Goal: Find contact information: Find contact information

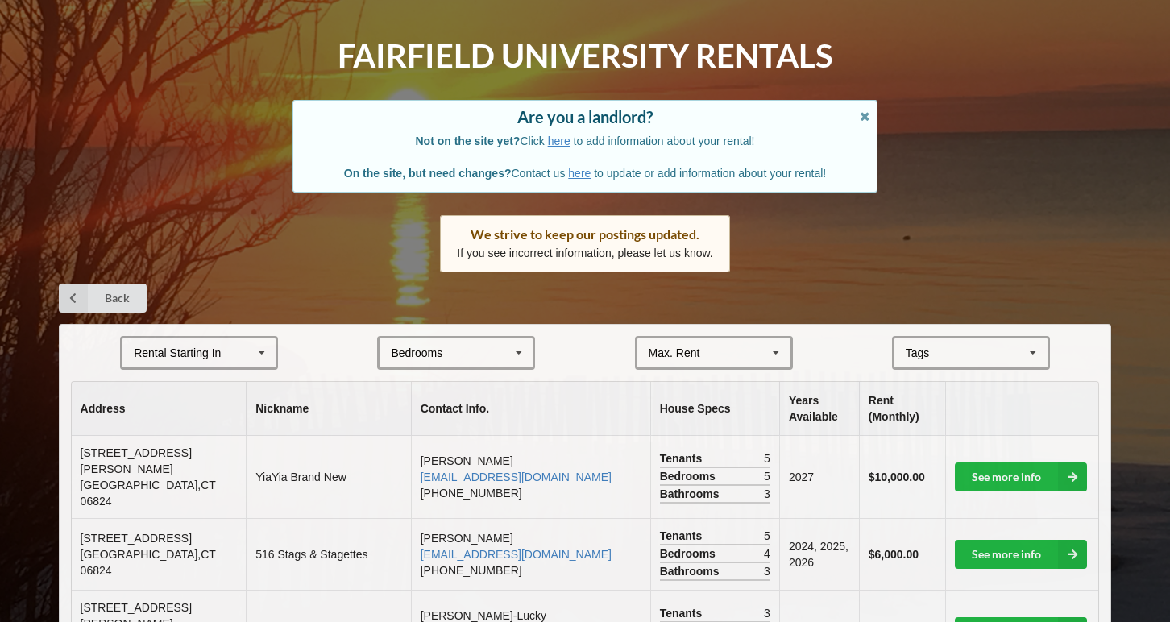
scroll to position [55, 0]
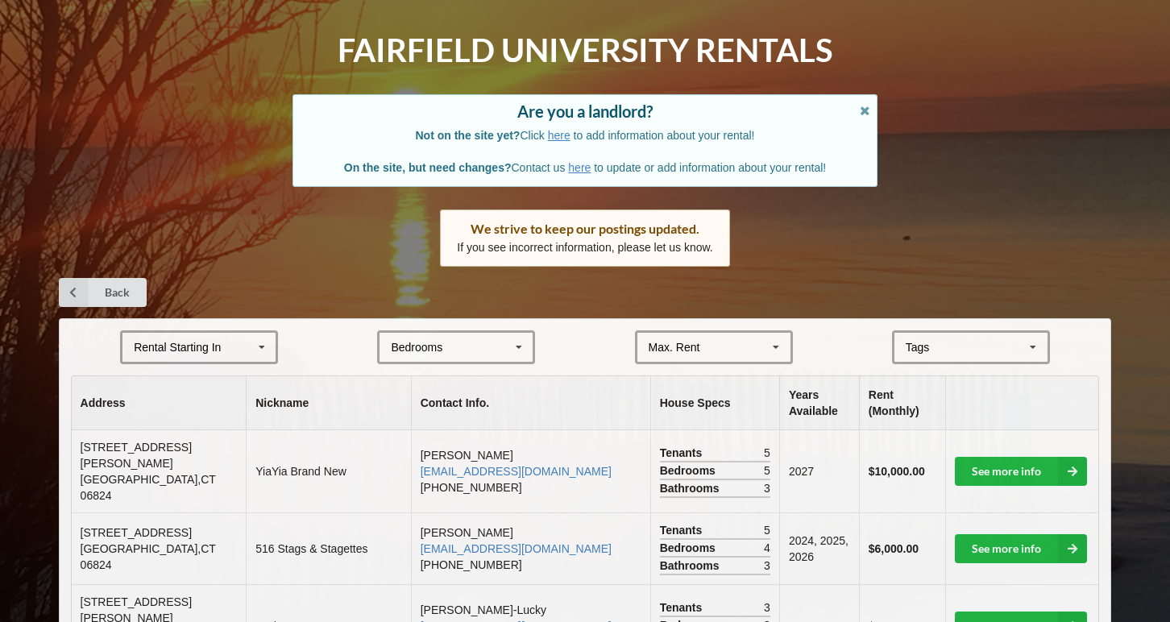
click at [250, 348] on icon at bounding box center [262, 348] width 24 height 30
click at [210, 442] on div "2027" at bounding box center [198, 436] width 153 height 30
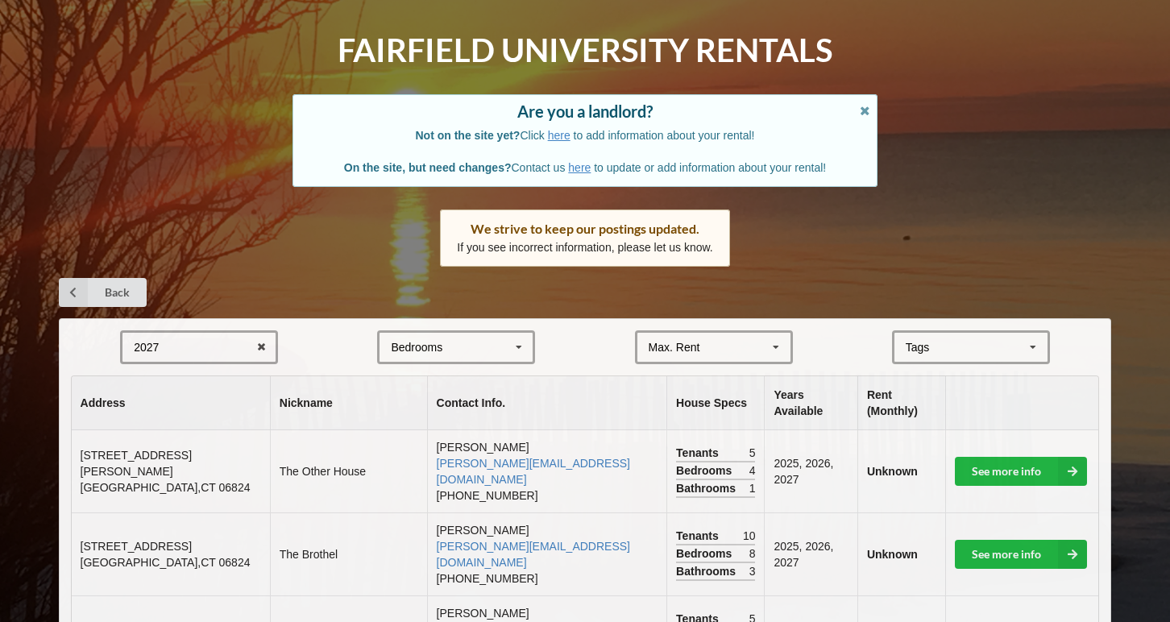
click at [503, 344] on div "Bedrooms 1 2 3 4 5 6 7 8" at bounding box center [456, 347] width 158 height 34
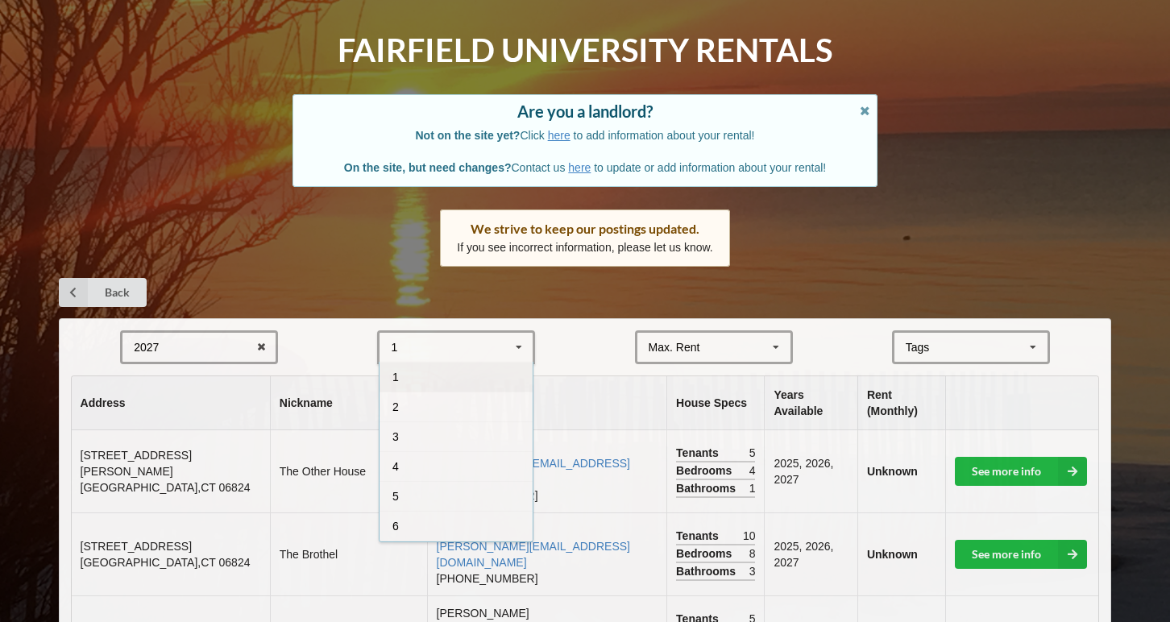
click at [529, 345] on icon at bounding box center [519, 348] width 24 height 30
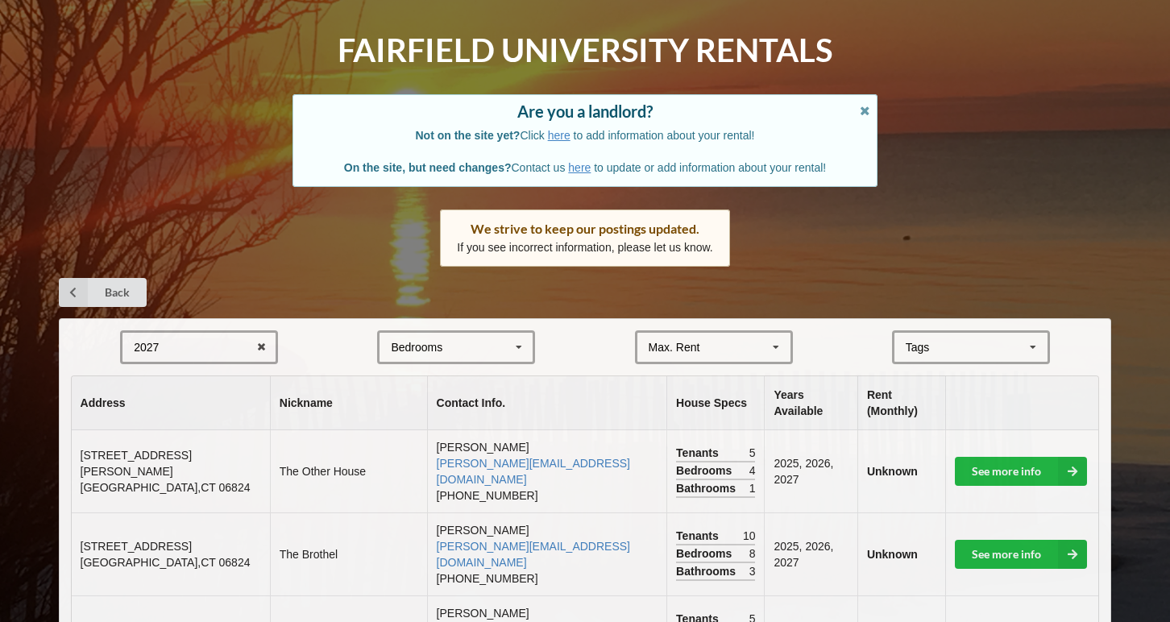
click at [721, 346] on div "Max. Rent $4,000 $5,000 $6,000 $7,000 $8,000 $9,000 $10,000 $11,000 $12,000 $13…" at bounding box center [714, 347] width 158 height 34
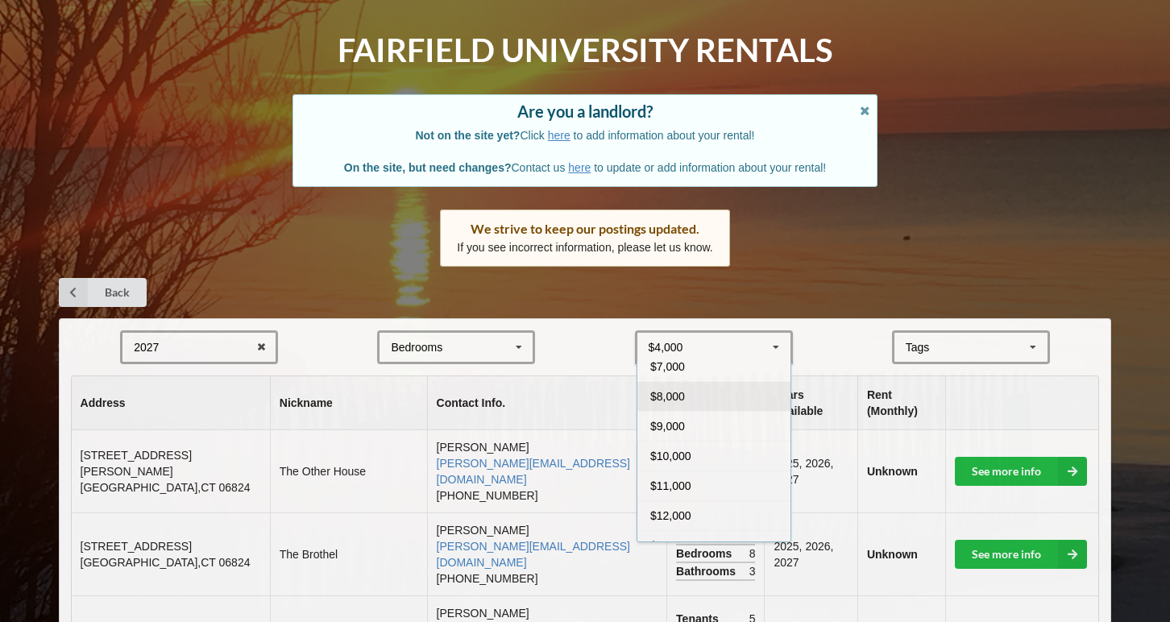
scroll to position [111, 0]
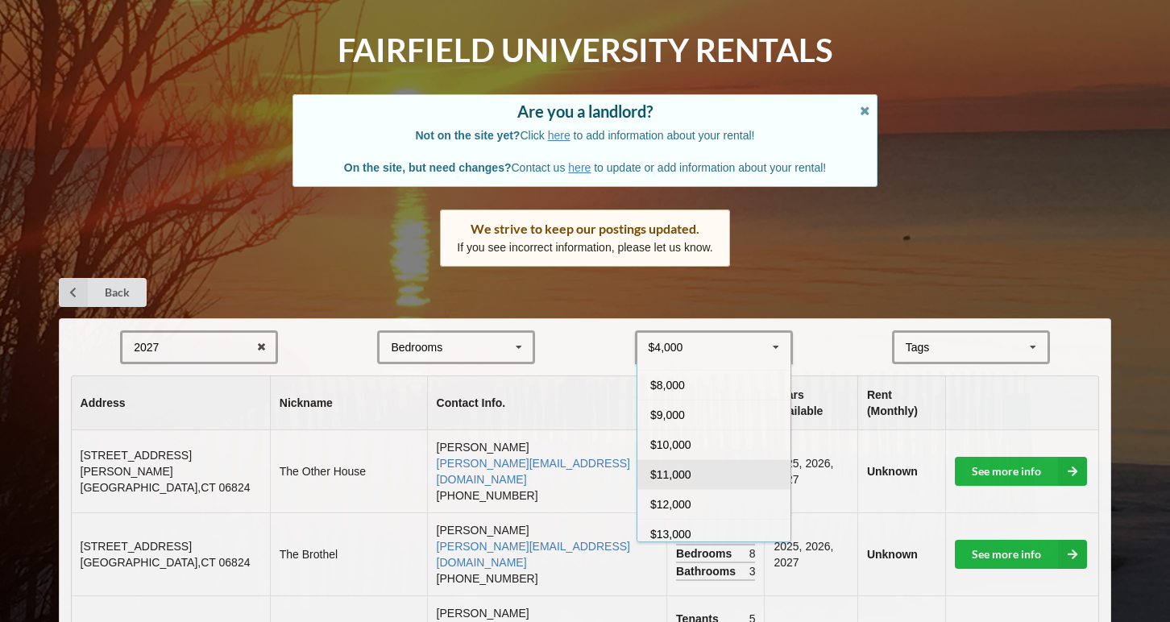
click at [719, 470] on div "$11,000" at bounding box center [713, 474] width 153 height 30
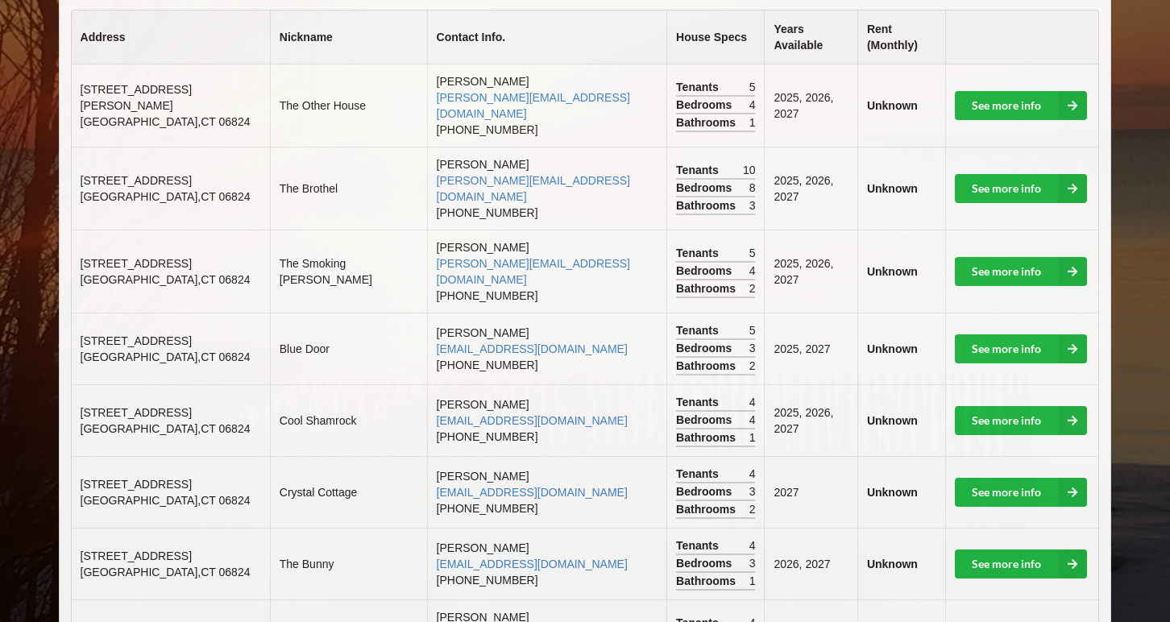
scroll to position [423, 0]
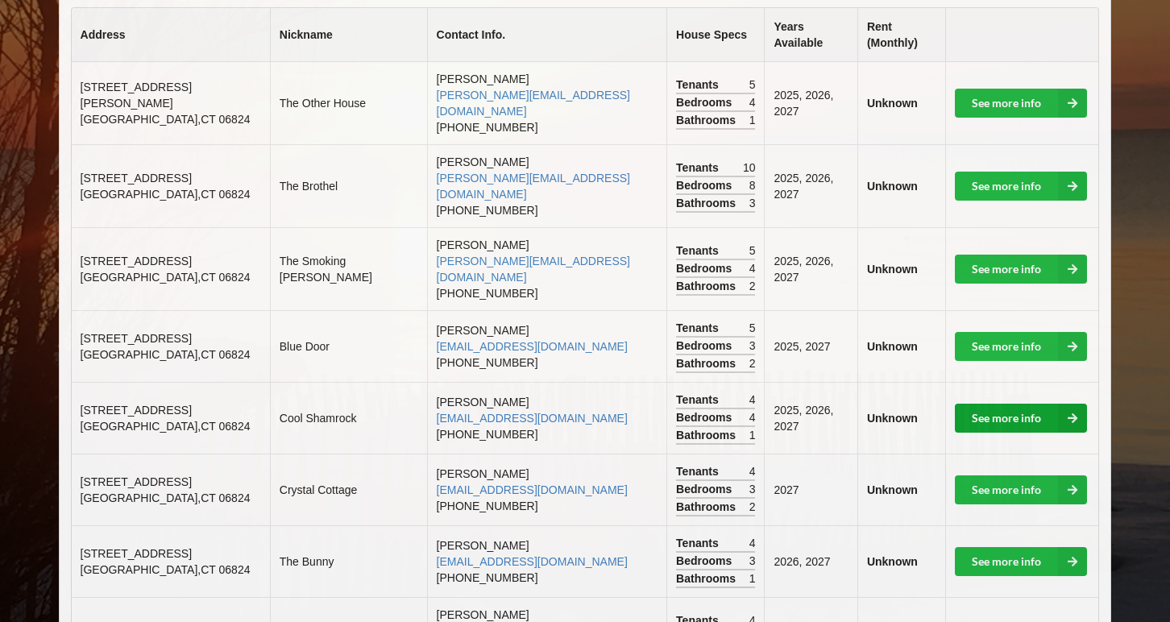
click at [999, 404] on link "See more info" at bounding box center [1021, 418] width 132 height 29
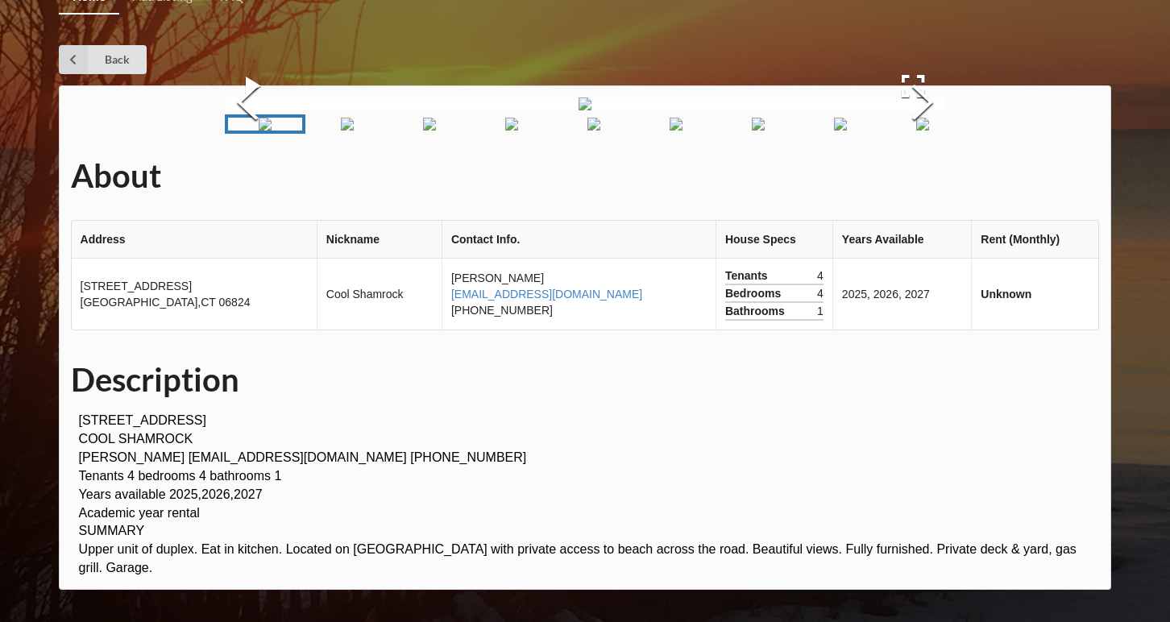
scroll to position [307, 0]
click at [600, 131] on img "Go to Slide 5" at bounding box center [594, 124] width 13 height 13
click at [360, 131] on img "Go to Slide 3" at bounding box center [357, 124] width 13 height 13
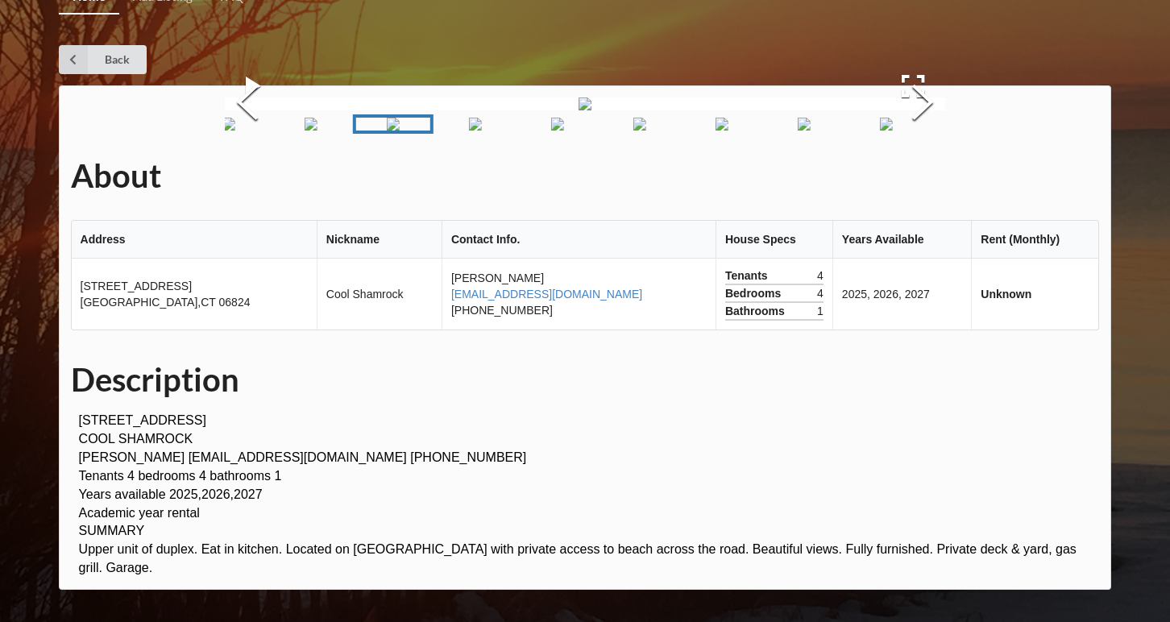
click at [305, 131] on img "Go to Slide 2" at bounding box center [311, 124] width 13 height 13
click at [734, 131] on img "Go to Slide 7" at bounding box center [740, 124] width 13 height 13
click at [818, 131] on img "Go to Slide 9" at bounding box center [814, 124] width 13 height 13
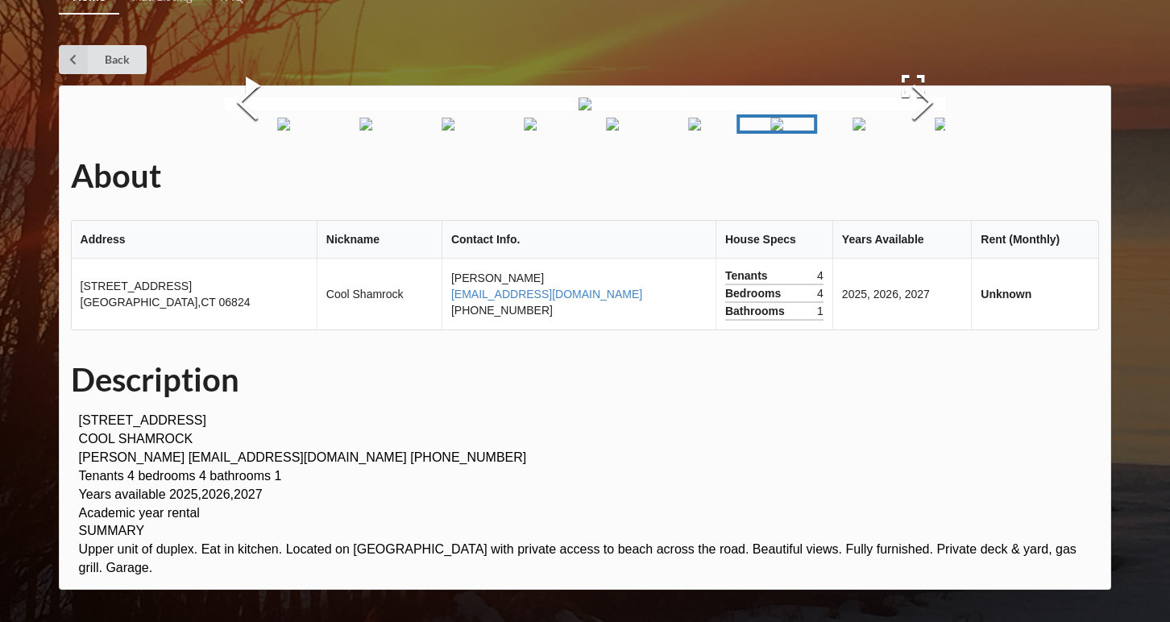
click at [865, 131] on img "Go to Slide 10" at bounding box center [859, 124] width 13 height 13
click at [857, 131] on img "Go to Slide 10" at bounding box center [859, 124] width 13 height 13
click at [918, 131] on img "Go to Slide 11" at bounding box center [923, 124] width 13 height 13
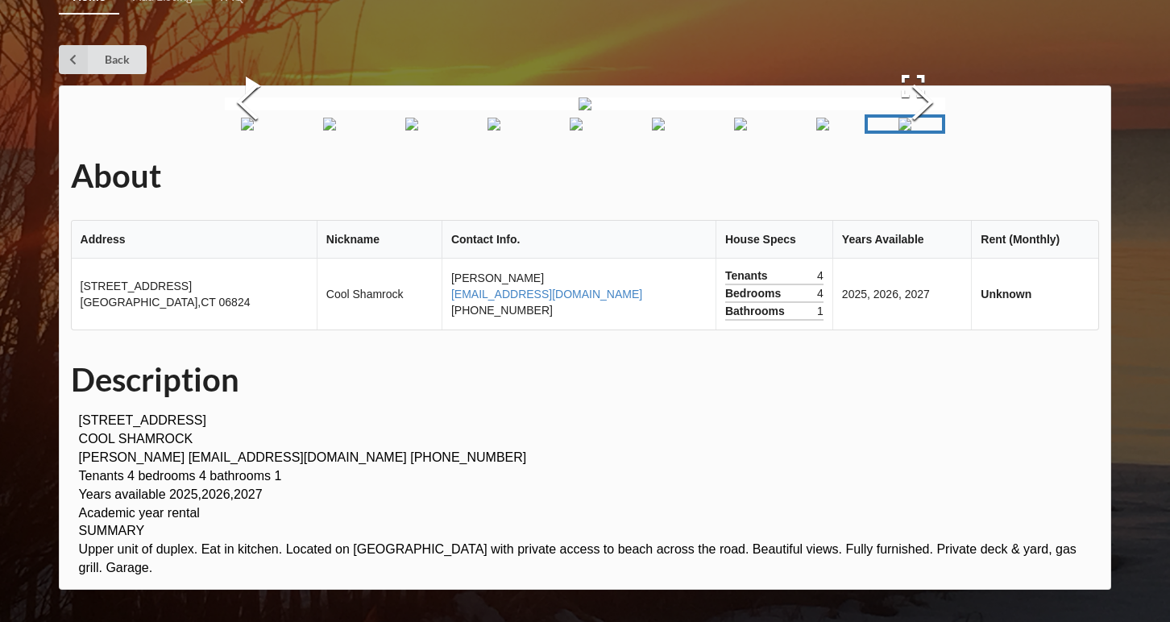
scroll to position [538, 0]
drag, startPoint x: 214, startPoint y: 458, endPoint x: 304, endPoint y: 465, distance: 90.6
click at [304, 465] on p "[STREET_ADDRESS] COOL SHAMROCK [PERSON_NAME] [EMAIL_ADDRESS][DOMAIN_NAME] [PHON…" at bounding box center [589, 495] width 1021 height 166
copy p "[PHONE_NUMBER]"
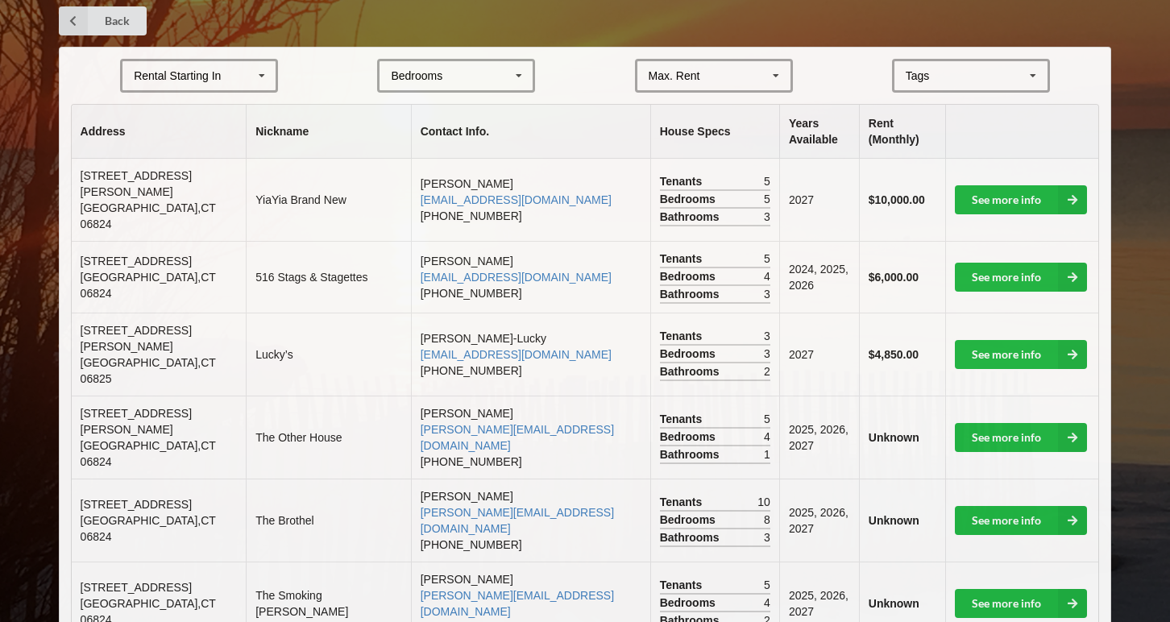
scroll to position [220, 0]
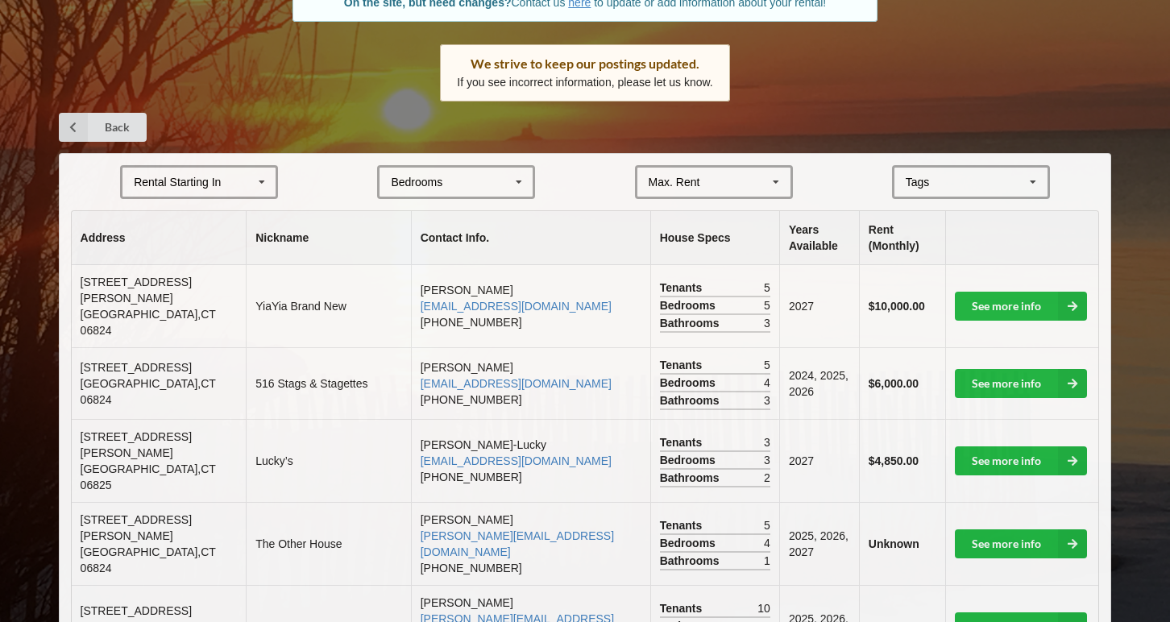
click at [262, 184] on icon at bounding box center [262, 183] width 24 height 30
click at [241, 278] on div "2027" at bounding box center [198, 271] width 153 height 30
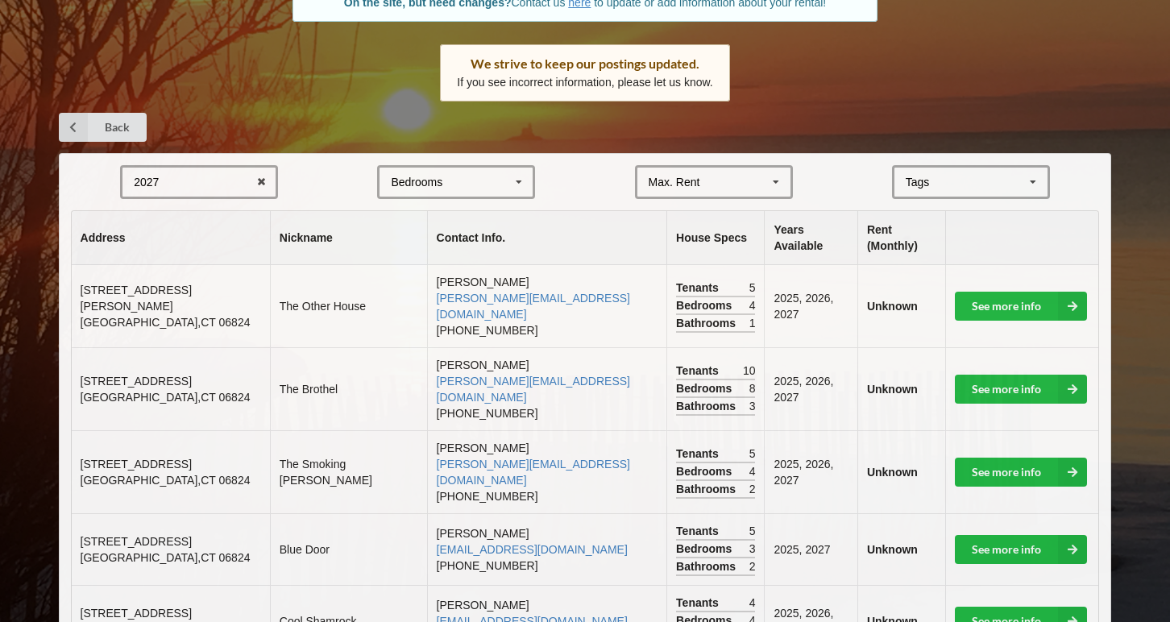
click at [702, 184] on div "Max. Rent $4,000 $5,000 $6,000 $7,000 $8,000 $9,000 $10,000 $11,000 $12,000 $13…" at bounding box center [714, 182] width 158 height 34
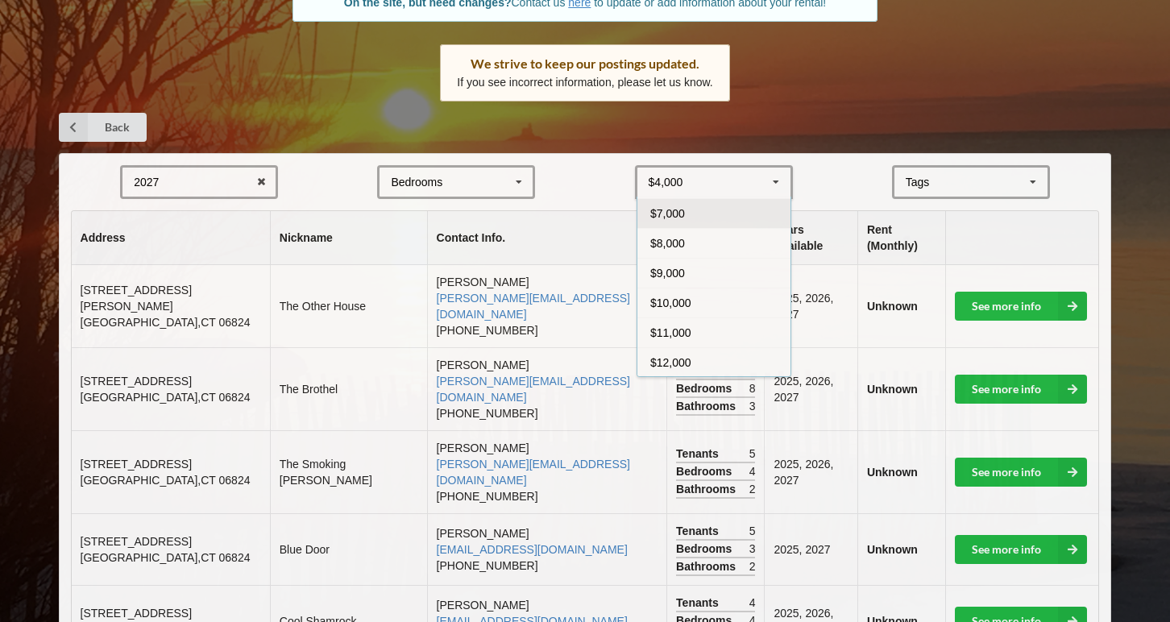
scroll to position [89, 0]
click at [708, 293] on div "$10,000" at bounding box center [713, 301] width 153 height 30
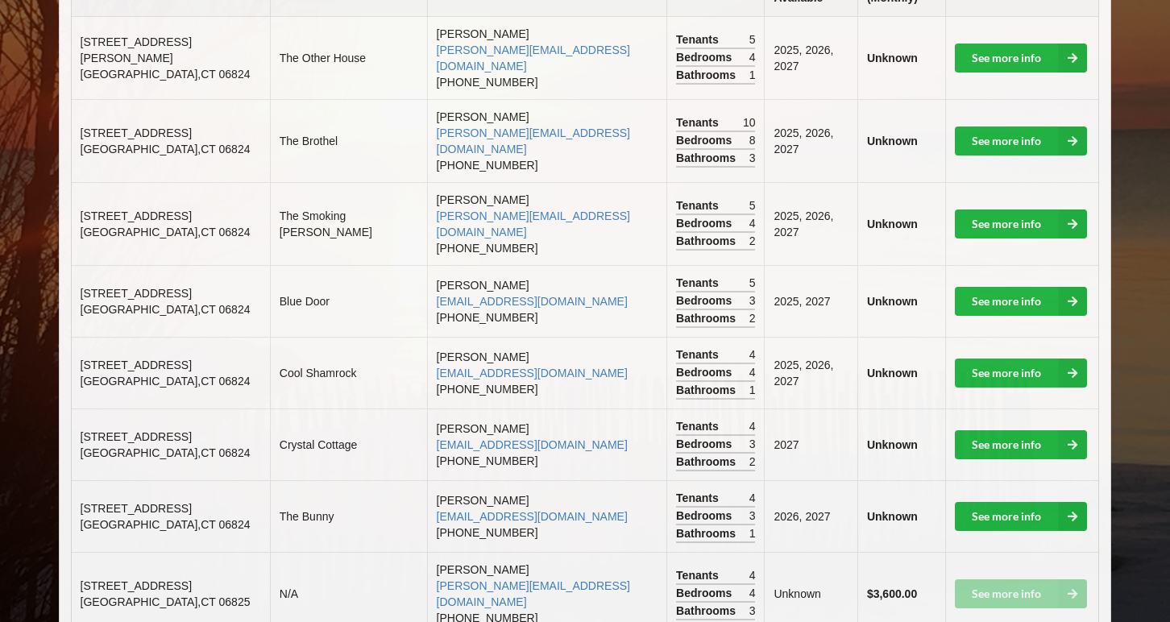
scroll to position [467, 0]
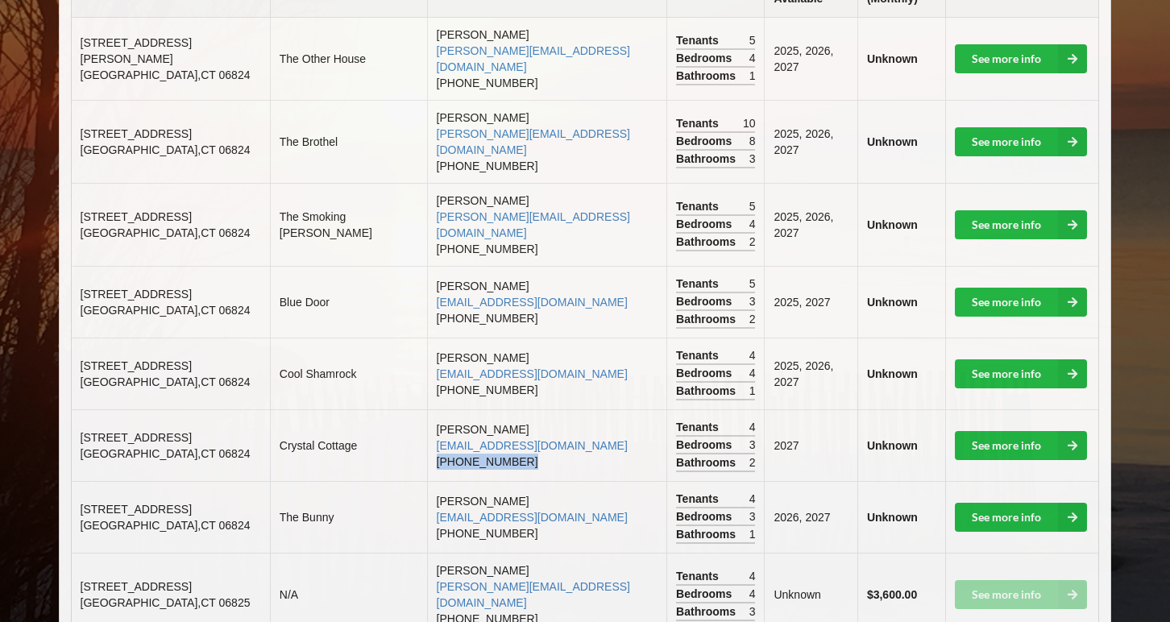
drag, startPoint x: 426, startPoint y: 413, endPoint x: 512, endPoint y: 419, distance: 86.5
click at [512, 417] on td "[PERSON_NAME] [EMAIL_ADDRESS][DOMAIN_NAME] [PHONE_NUMBER]" at bounding box center [547, 445] width 240 height 72
copy td "[PHONE_NUMBER]"
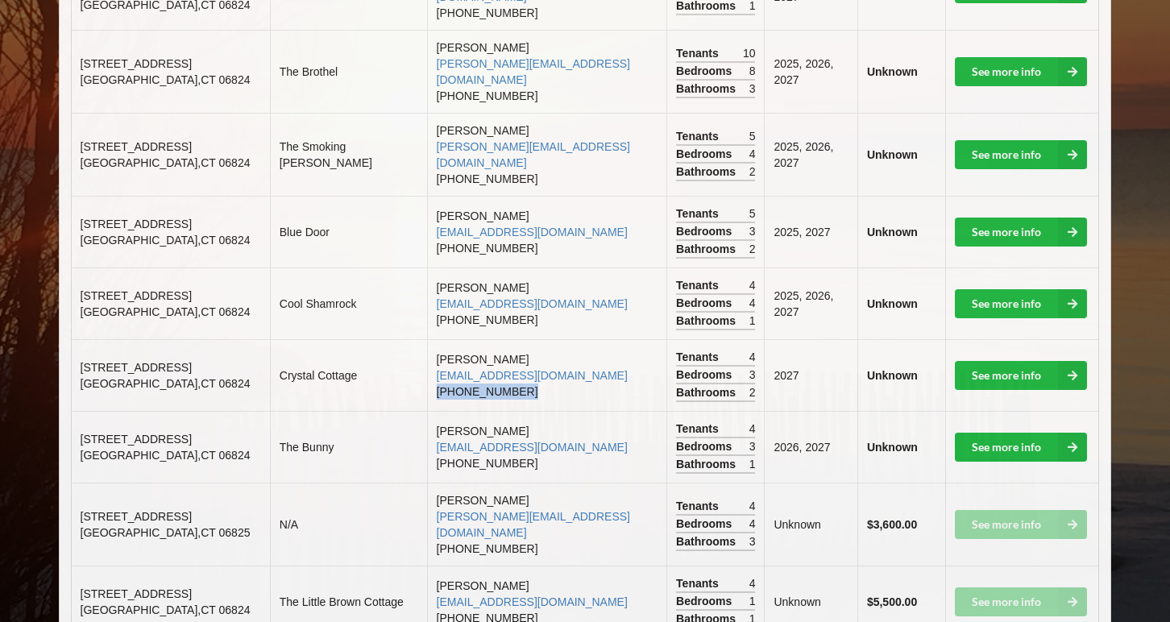
scroll to position [542, 0]
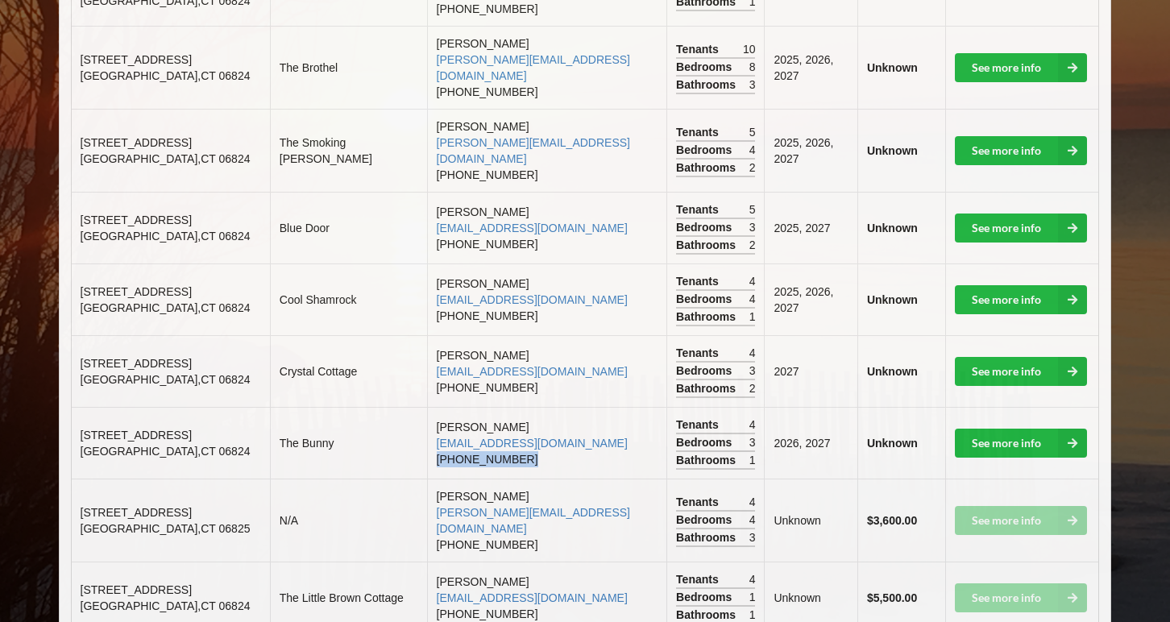
drag, startPoint x: 515, startPoint y: 410, endPoint x: 428, endPoint y: 414, distance: 87.1
click at [428, 414] on td "[PERSON_NAME] [EMAIL_ADDRESS][DOMAIN_NAME] [PHONE_NUMBER]" at bounding box center [547, 443] width 240 height 72
copy td "[PHONE_NUMBER]"
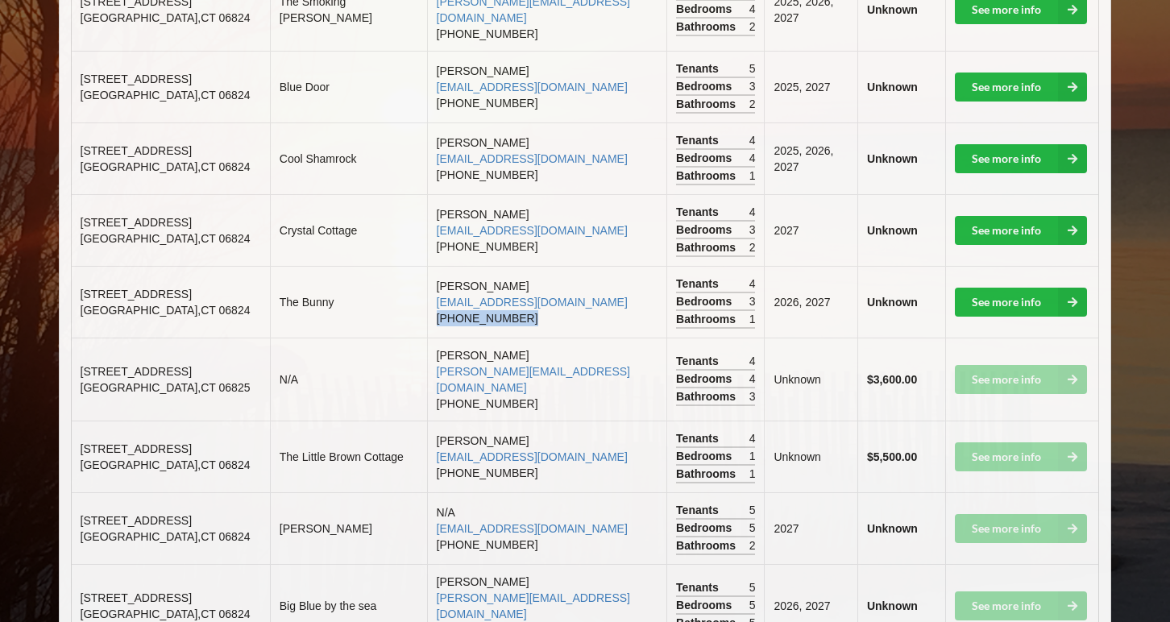
scroll to position [688, 0]
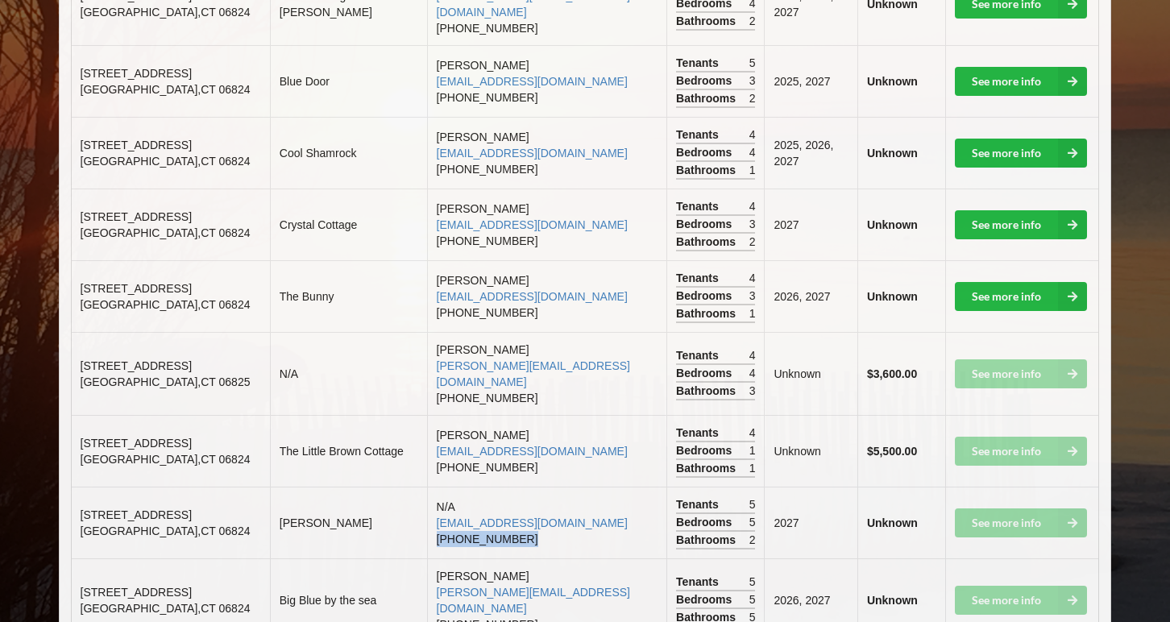
drag, startPoint x: 429, startPoint y: 479, endPoint x: 507, endPoint y: 482, distance: 78.2
click at [508, 487] on td "N/A [EMAIL_ADDRESS][DOMAIN_NAME] [PHONE_NUMBER]" at bounding box center [547, 523] width 240 height 72
copy td "[PHONE_NUMBER]"
copy link "[EMAIL_ADDRESS][DOMAIN_NAME]"
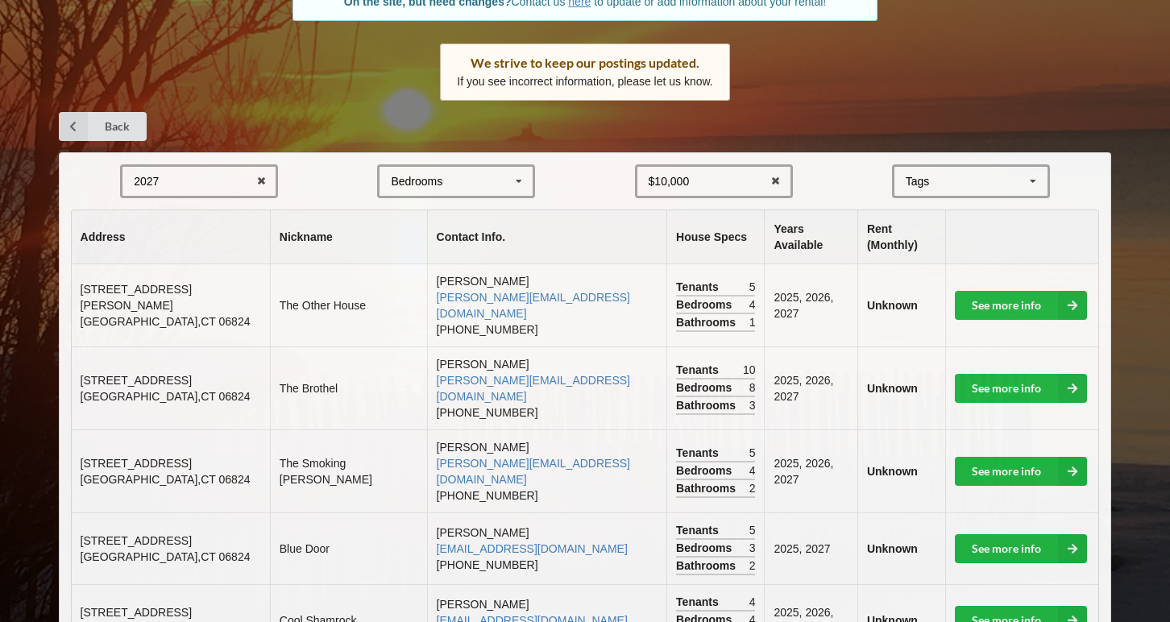
scroll to position [218, 0]
